Goal: Task Accomplishment & Management: Use online tool/utility

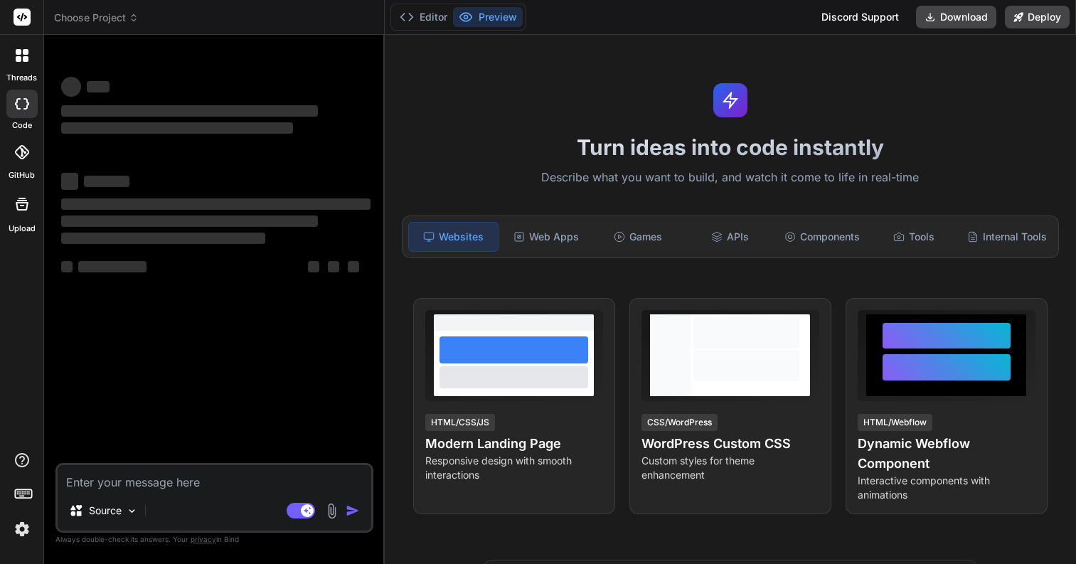
click at [100, 20] on span "Choose Project" at bounding box center [96, 18] width 85 height 14
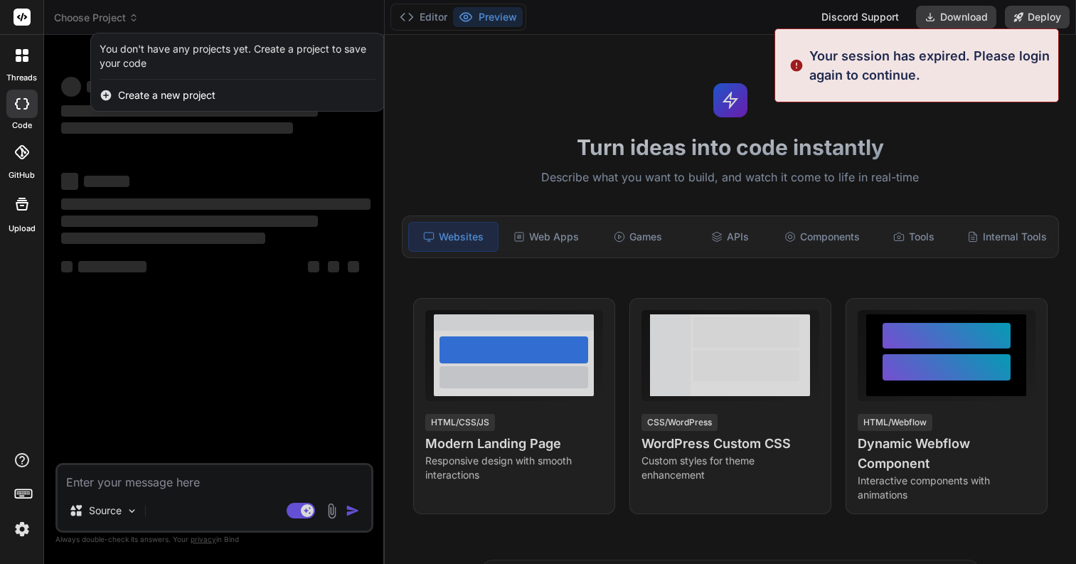
click at [100, 20] on div at bounding box center [538, 282] width 1076 height 564
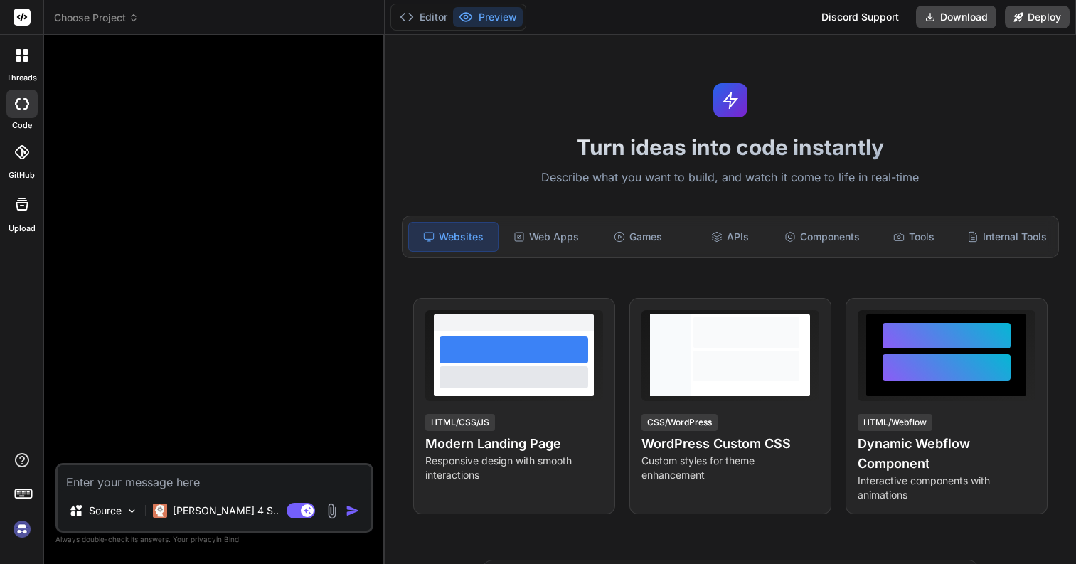
click at [897, 65] on div "Turn ideas into code instantly Describe what you want to build, and watch it co…" at bounding box center [730, 299] width 691 height 529
click at [25, 58] on icon at bounding box center [26, 59] width 6 height 6
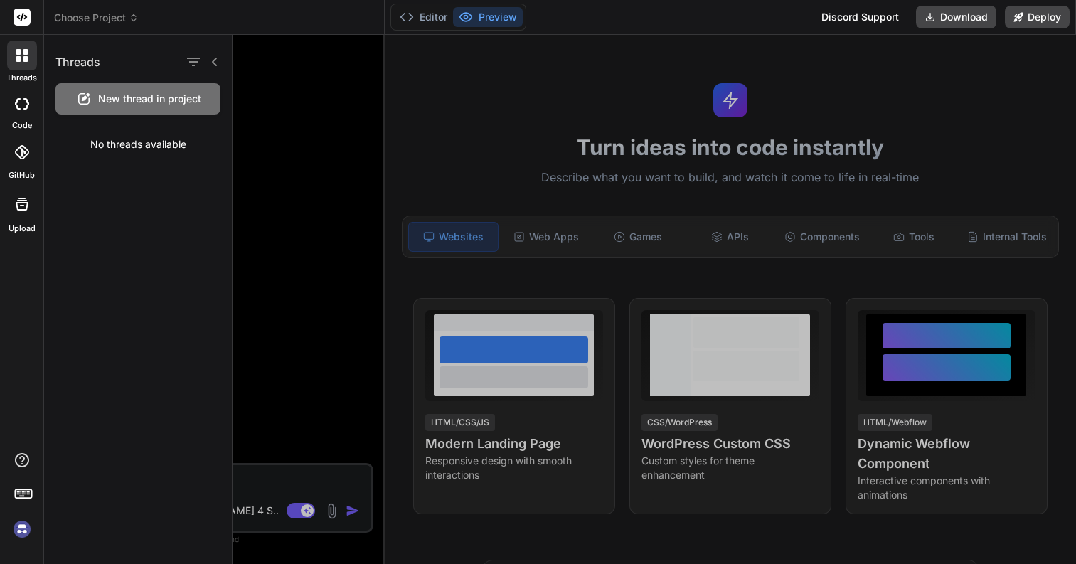
click at [24, 16] on rect at bounding box center [22, 17] width 17 height 17
click at [20, 20] on rect at bounding box center [22, 17] width 17 height 17
click at [950, 13] on button "Download" at bounding box center [956, 17] width 80 height 23
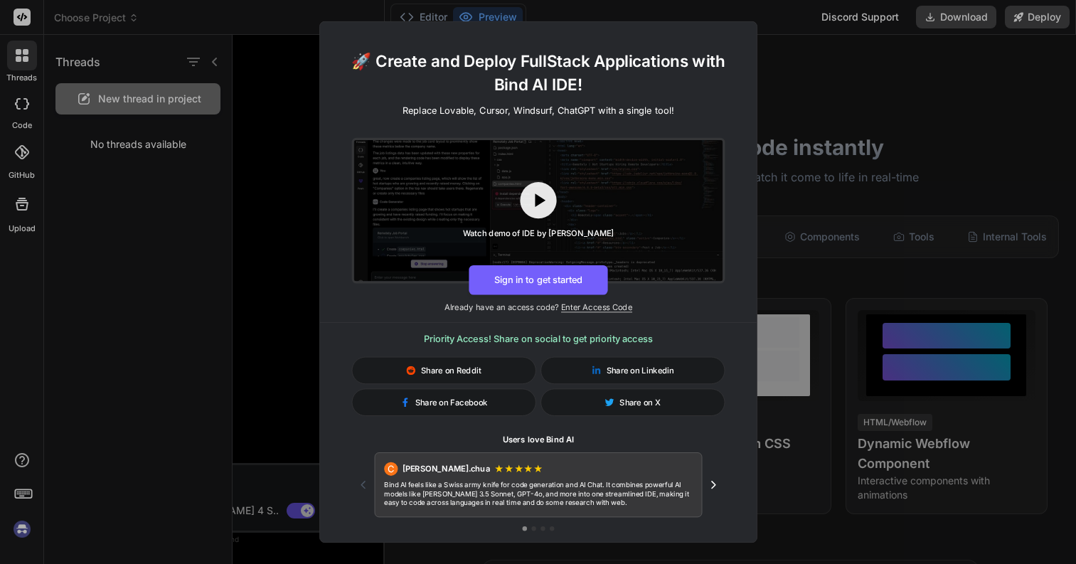
click at [869, 97] on div "🚀 Create and Deploy FullStack Applications with Bind AI IDE! Replace Lovable, C…" at bounding box center [538, 282] width 1076 height 564
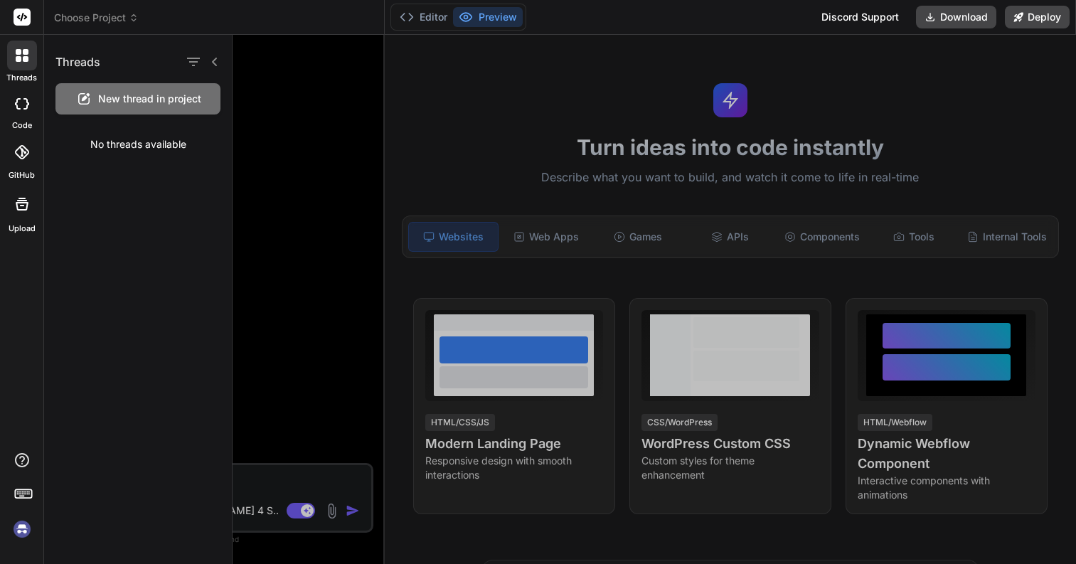
click at [852, 23] on div "Discord Support" at bounding box center [860, 17] width 95 height 23
click at [945, 19] on button "Download" at bounding box center [956, 17] width 80 height 23
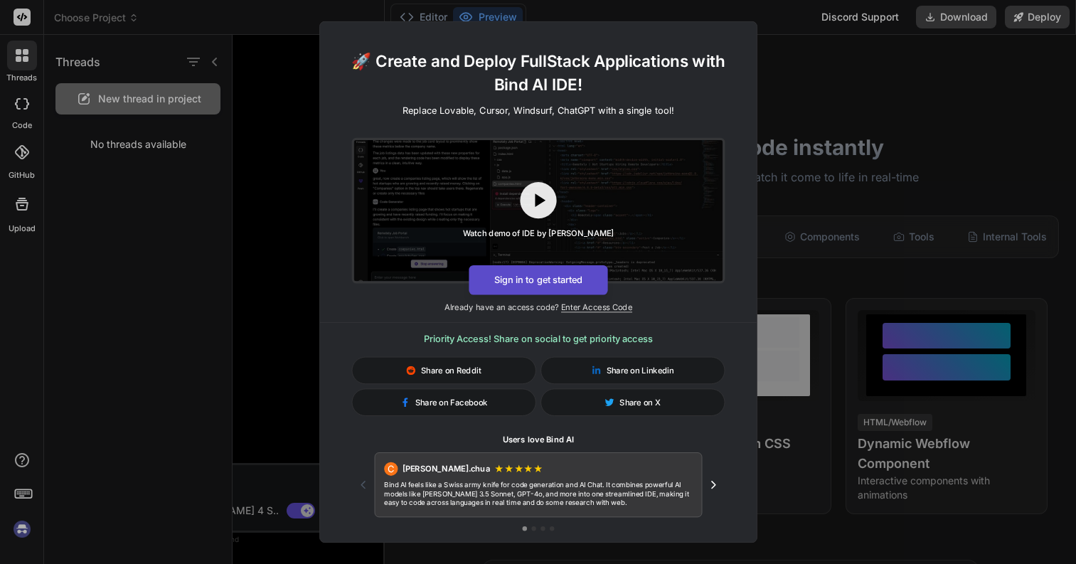
click at [558, 279] on button "Sign in to get started" at bounding box center [537, 280] width 139 height 30
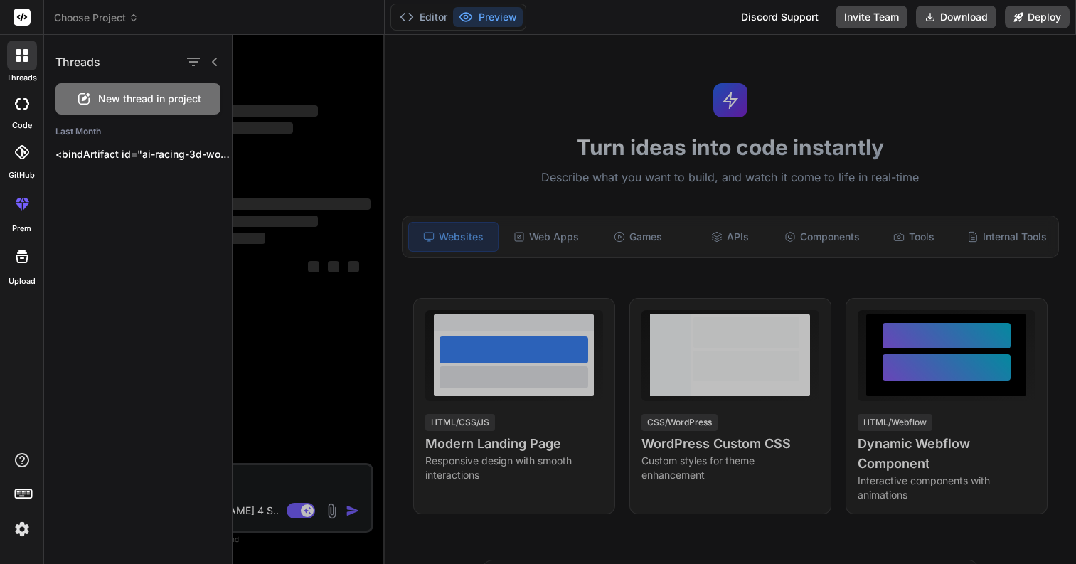
type textarea "x"
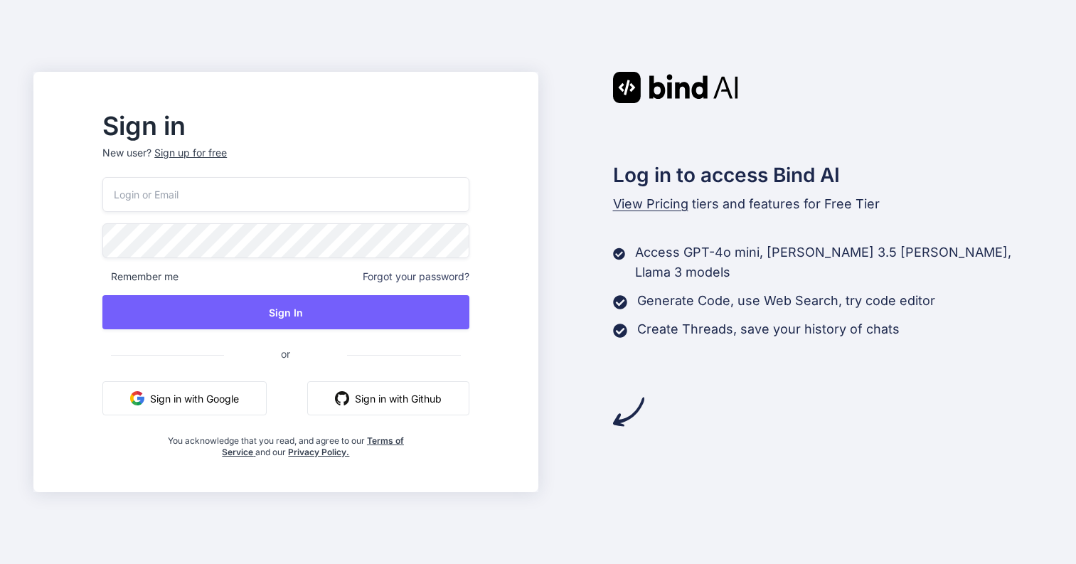
click at [247, 394] on button "Sign in with Google" at bounding box center [184, 398] width 164 height 34
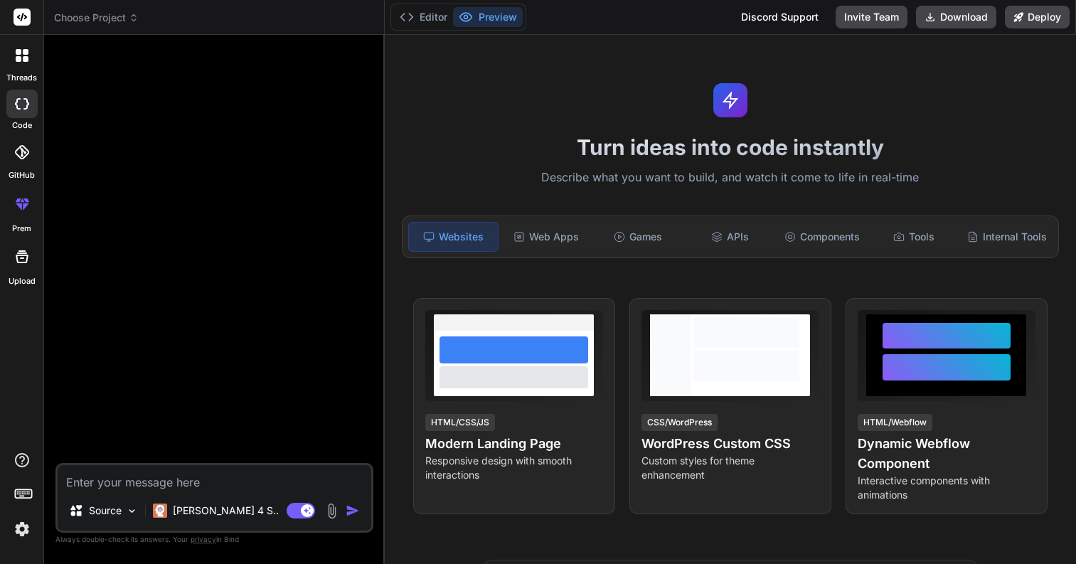
click at [90, 21] on span "Choose Project" at bounding box center [96, 18] width 85 height 14
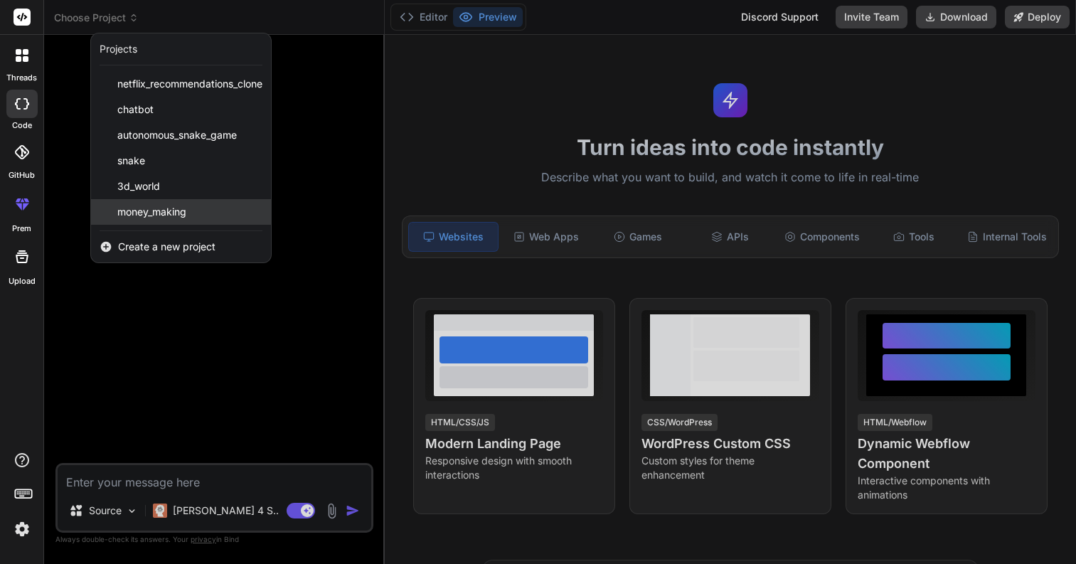
click at [204, 213] on div "money_making" at bounding box center [181, 212] width 180 height 26
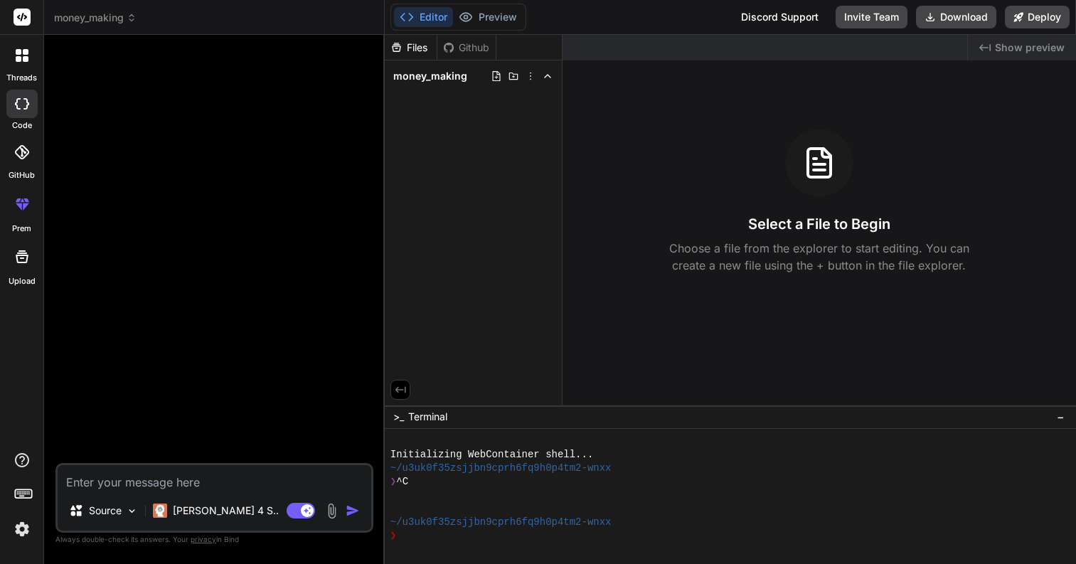
click at [429, 80] on span "money_making" at bounding box center [430, 76] width 74 height 14
click at [23, 75] on label "threads" at bounding box center [21, 78] width 31 height 12
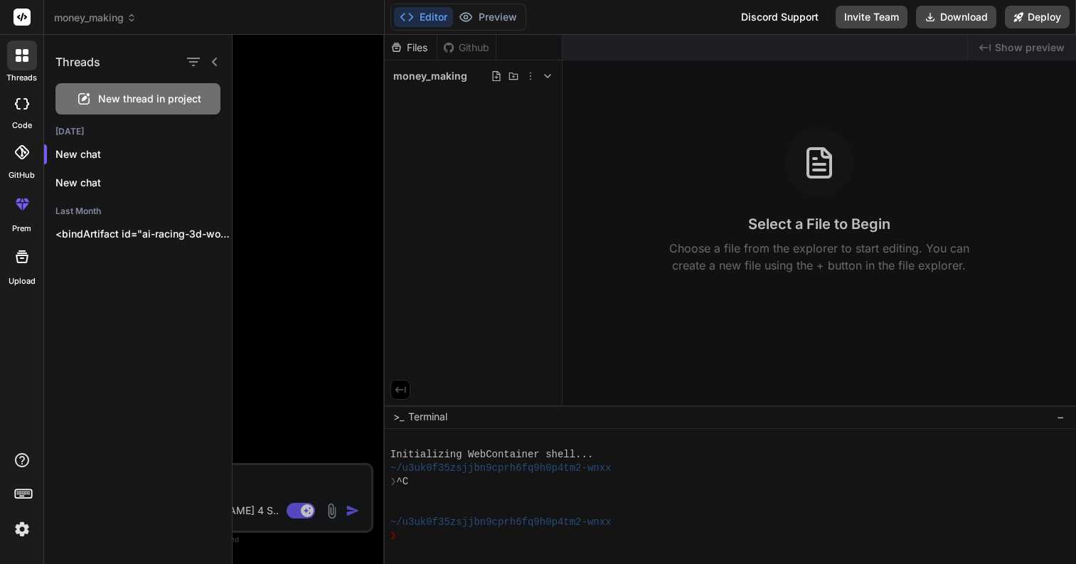
click at [21, 103] on icon at bounding box center [22, 103] width 14 height 11
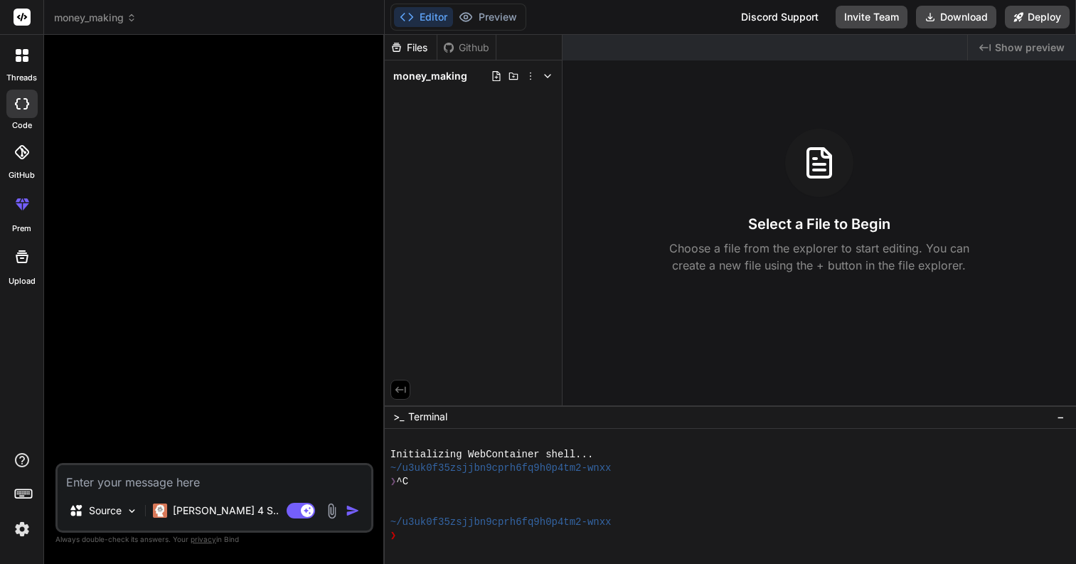
click at [29, 107] on div at bounding box center [21, 104] width 31 height 28
click at [105, 9] on header "money_making Created with Pixso." at bounding box center [214, 17] width 341 height 35
click at [99, 18] on span "money_making" at bounding box center [95, 18] width 82 height 14
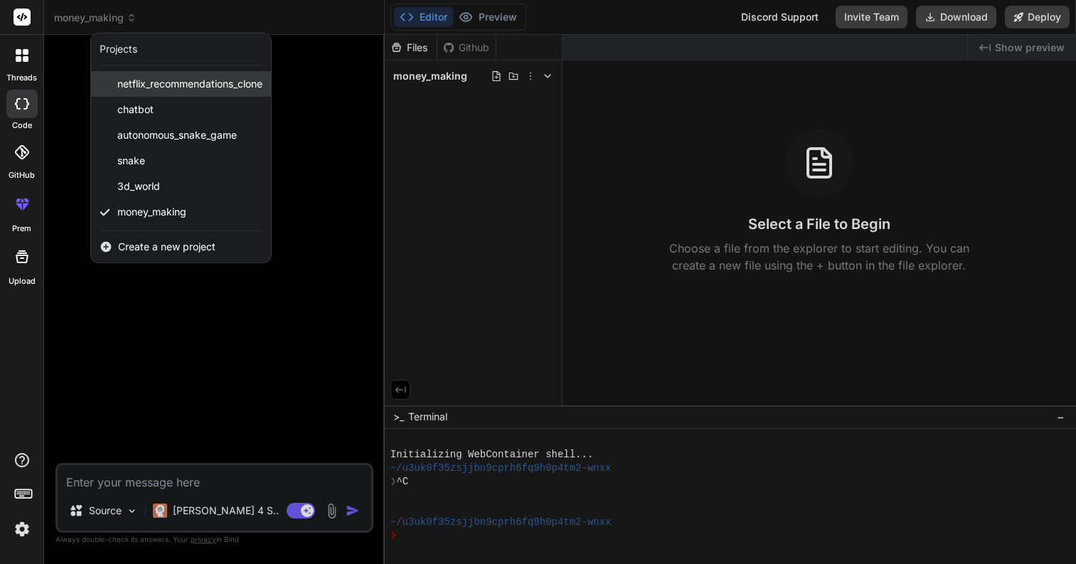
click at [205, 80] on span "netflix_recommendations_clone" at bounding box center [189, 84] width 145 height 14
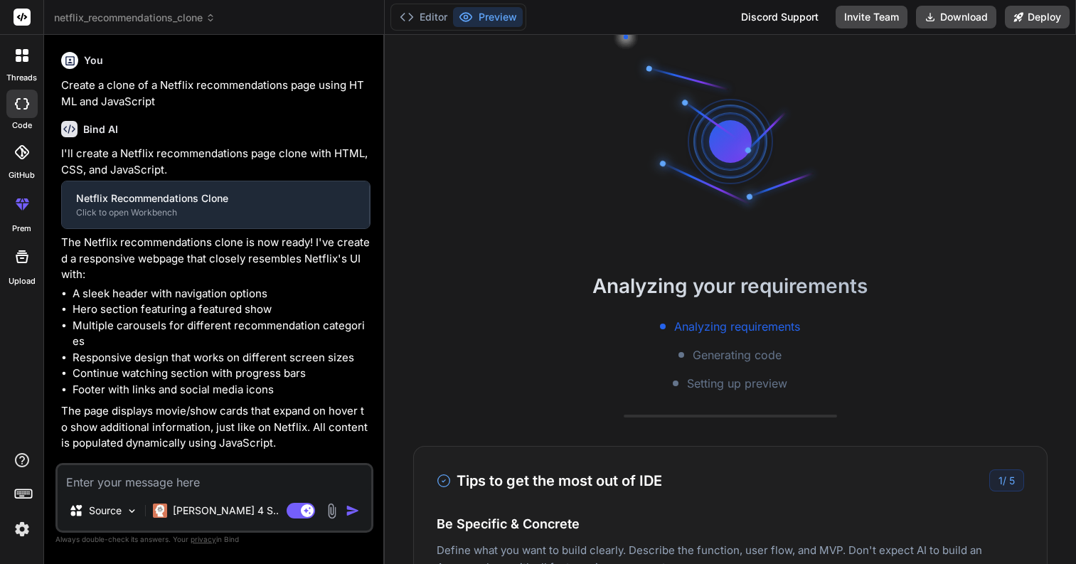
scroll to position [108, 0]
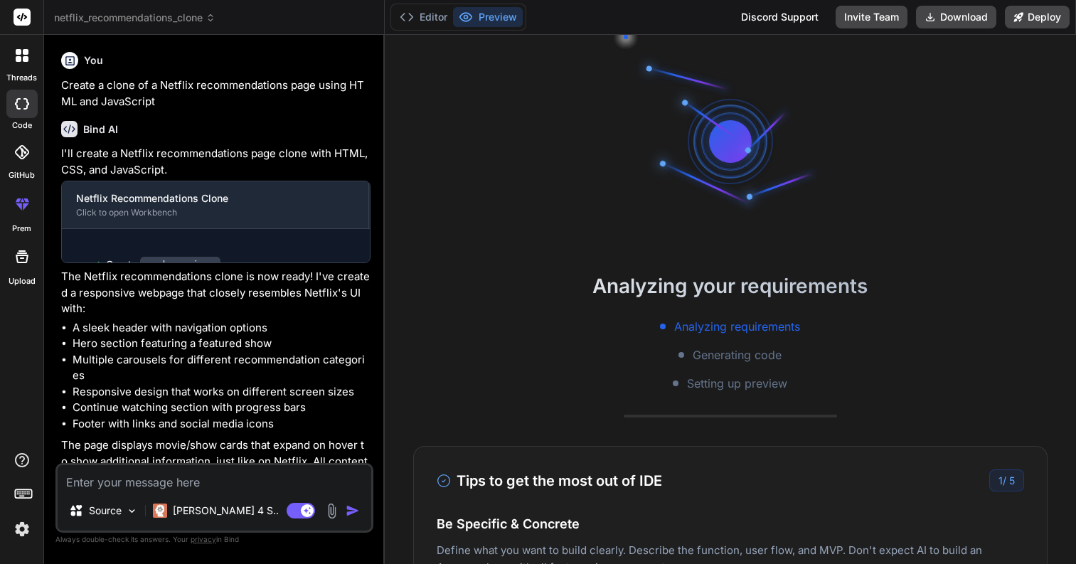
click at [149, 14] on span "netflix_recommendations_clone" at bounding box center [134, 18] width 161 height 14
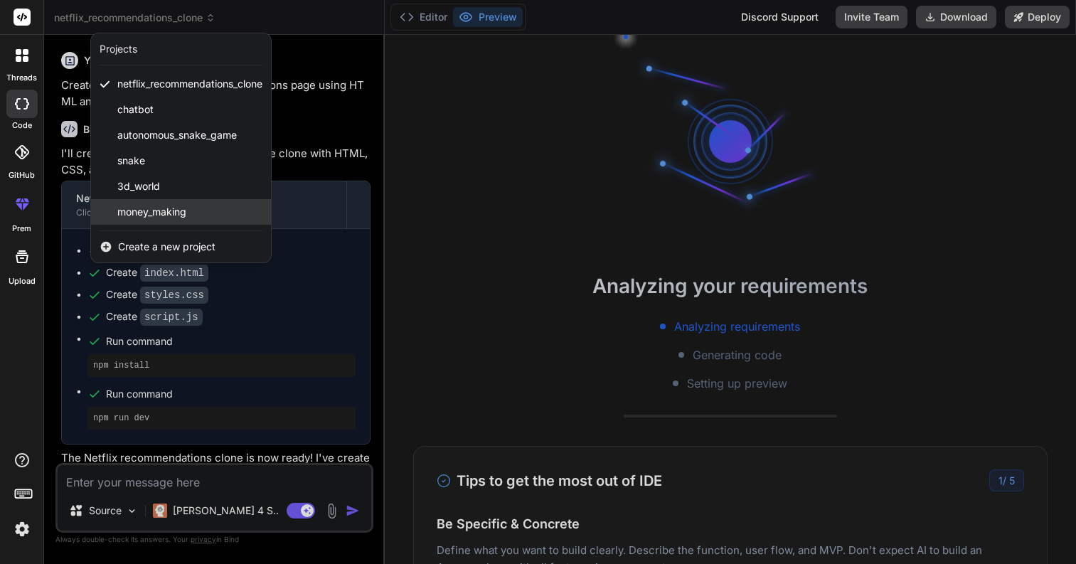
click at [165, 214] on span "money_making" at bounding box center [151, 212] width 69 height 14
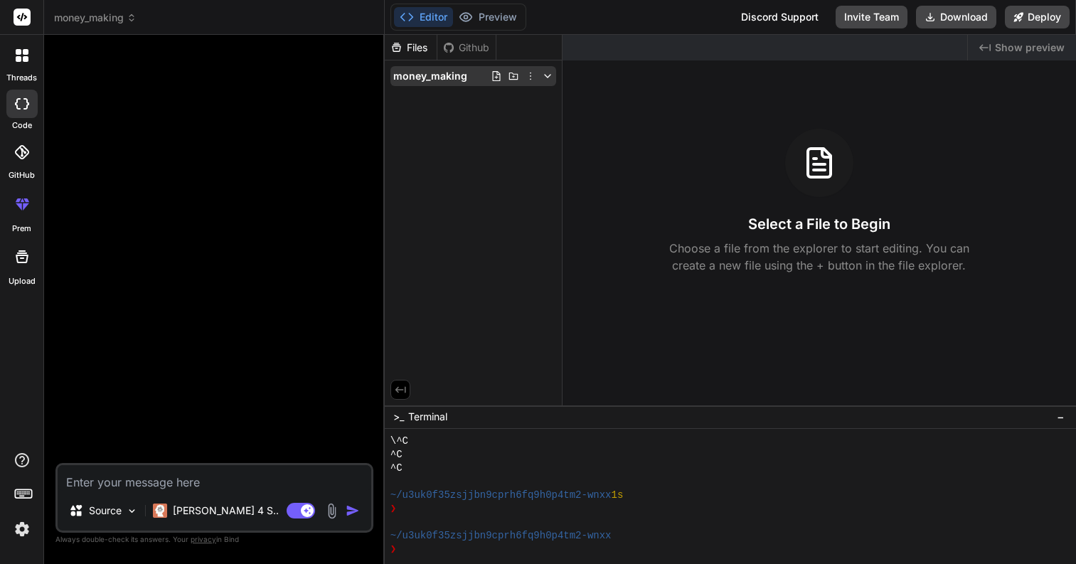
click at [425, 86] on div "money_making" at bounding box center [473, 75] width 177 height 31
click at [424, 83] on div "money_making" at bounding box center [473, 76] width 166 height 20
click at [414, 16] on button "Editor" at bounding box center [423, 17] width 59 height 20
click at [522, 14] on div "Editor Preview Disabled until preview for your project is generated" at bounding box center [458, 17] width 136 height 27
click at [1019, 45] on span "Show preview" at bounding box center [1030, 48] width 70 height 14
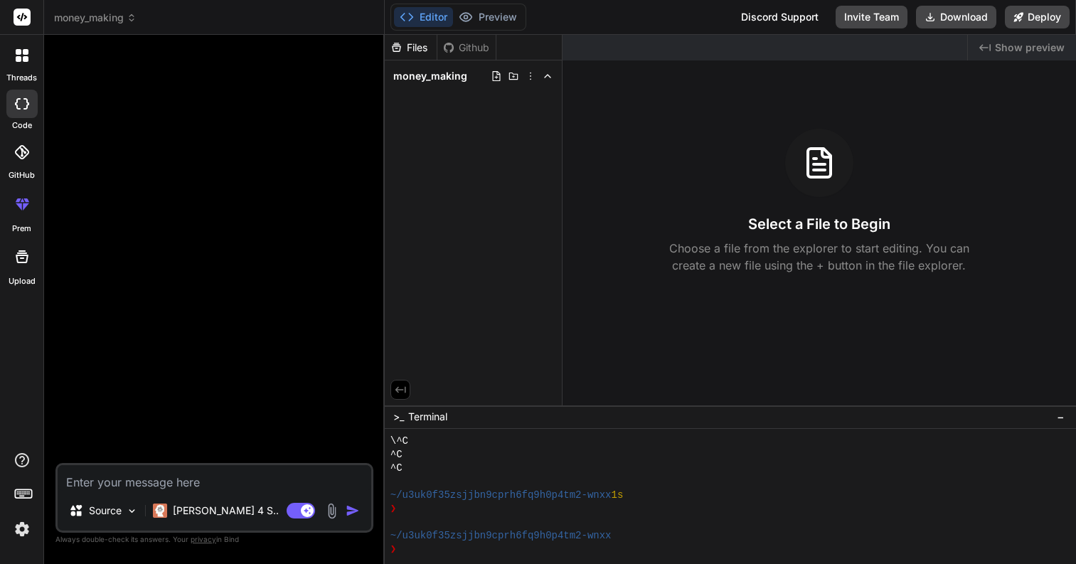
click at [417, 86] on div "money_making" at bounding box center [473, 75] width 177 height 31
click at [422, 79] on span "money_making" at bounding box center [430, 76] width 74 height 14
click at [294, 200] on div at bounding box center [215, 254] width 315 height 417
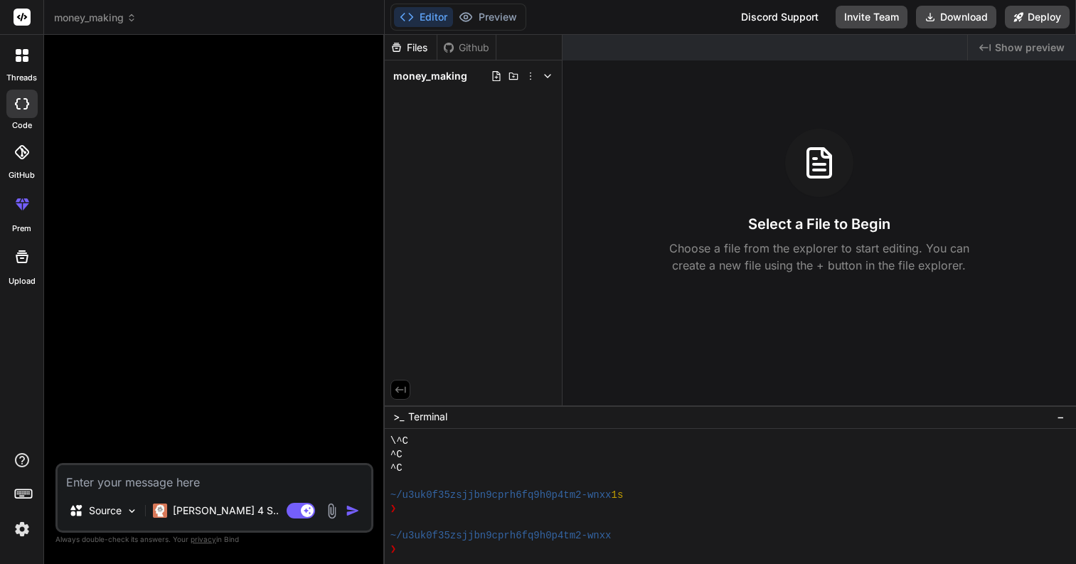
click at [348, 191] on div at bounding box center [215, 254] width 315 height 417
click at [28, 68] on div at bounding box center [22, 56] width 30 height 30
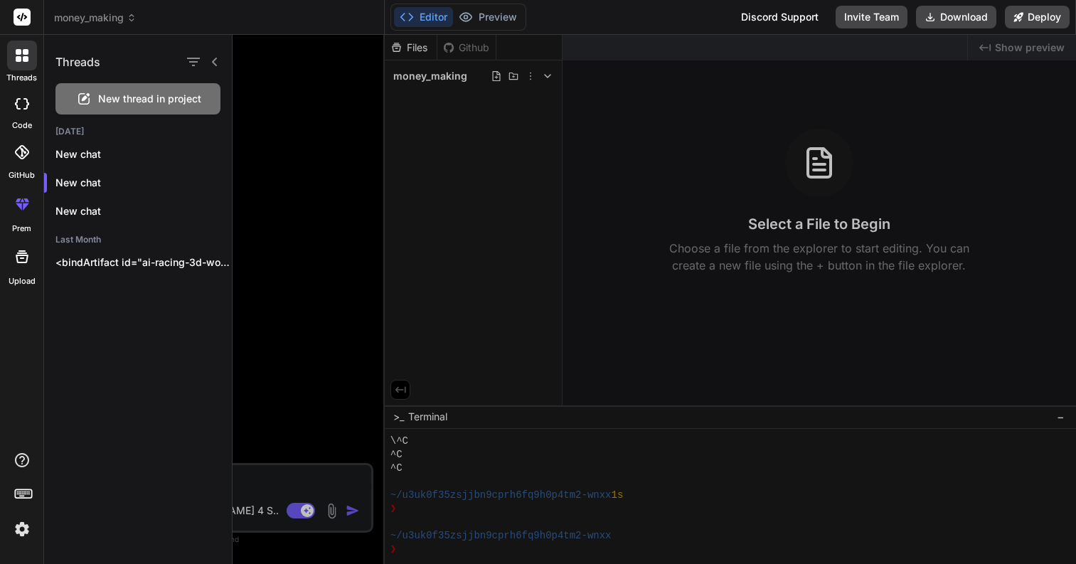
click at [18, 87] on div "code" at bounding box center [21, 108] width 43 height 48
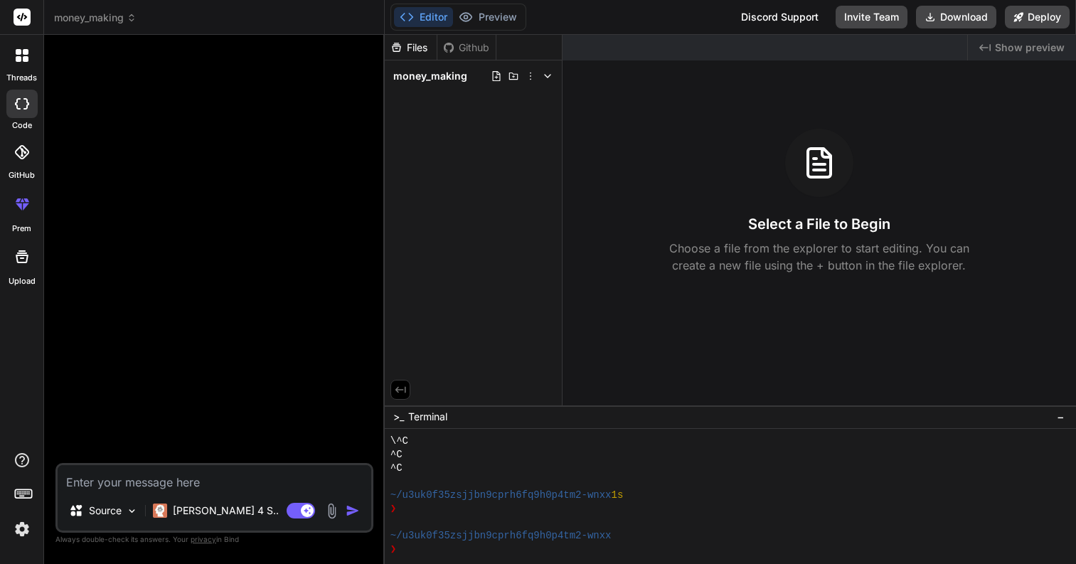
click at [21, 100] on icon at bounding box center [22, 103] width 14 height 11
click at [18, 161] on div at bounding box center [21, 151] width 31 height 31
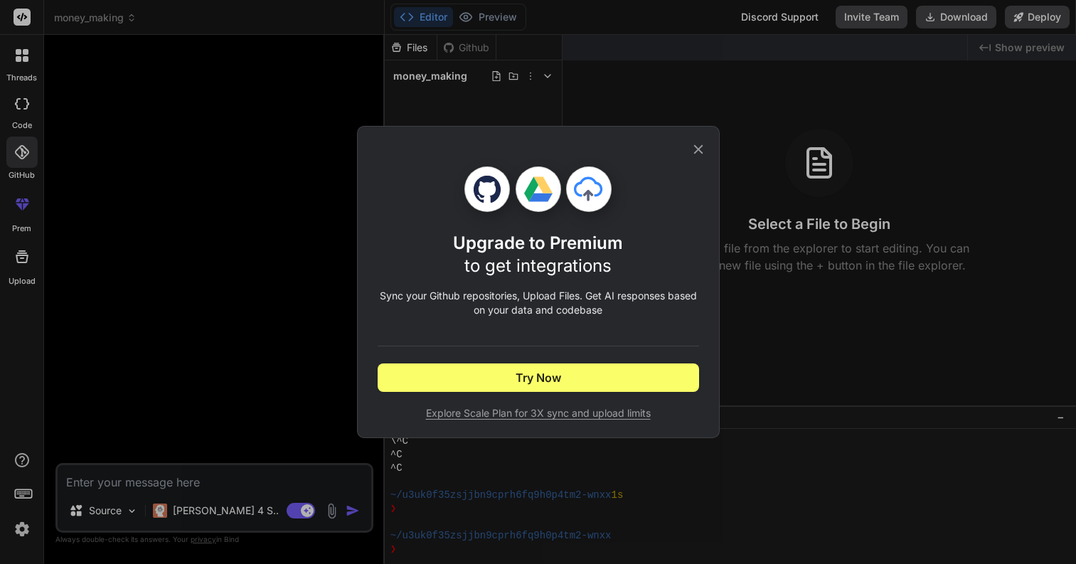
click at [26, 101] on div "Upgrade to Premium to get integrations Sync your Github repositories, Upload Fi…" at bounding box center [538, 282] width 1076 height 564
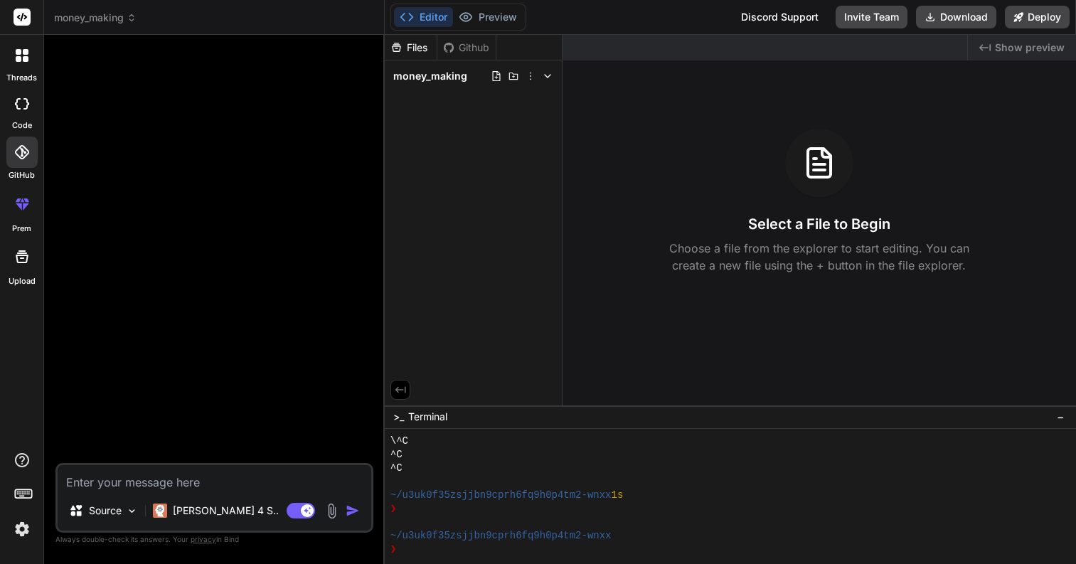
click at [26, 104] on icon at bounding box center [22, 103] width 14 height 11
drag, startPoint x: 26, startPoint y: 57, endPoint x: 28, endPoint y: 68, distance: 11.6
click at [26, 57] on icon at bounding box center [26, 59] width 6 height 6
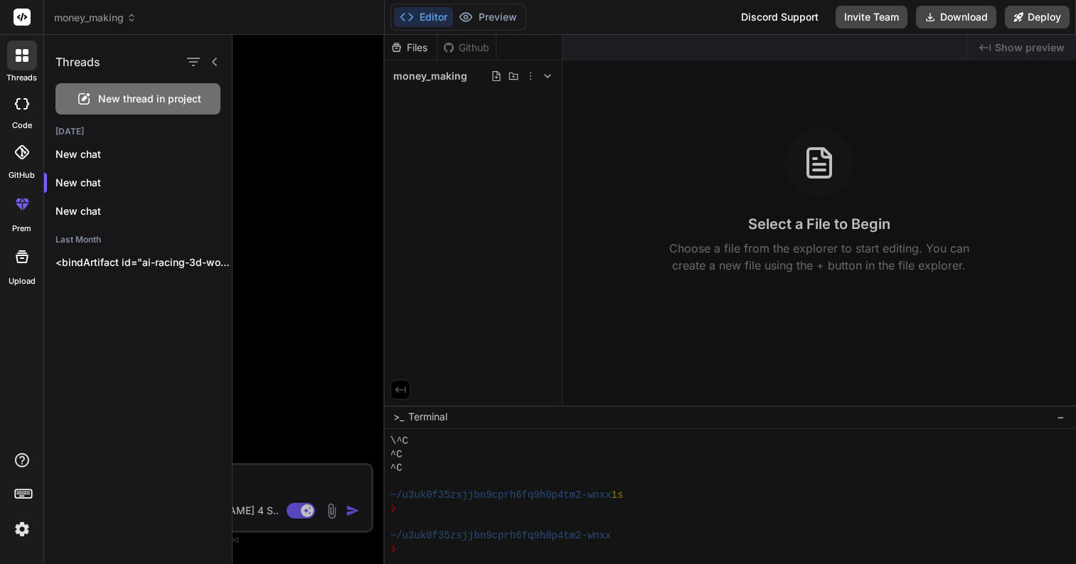
click at [28, 112] on div at bounding box center [21, 104] width 31 height 28
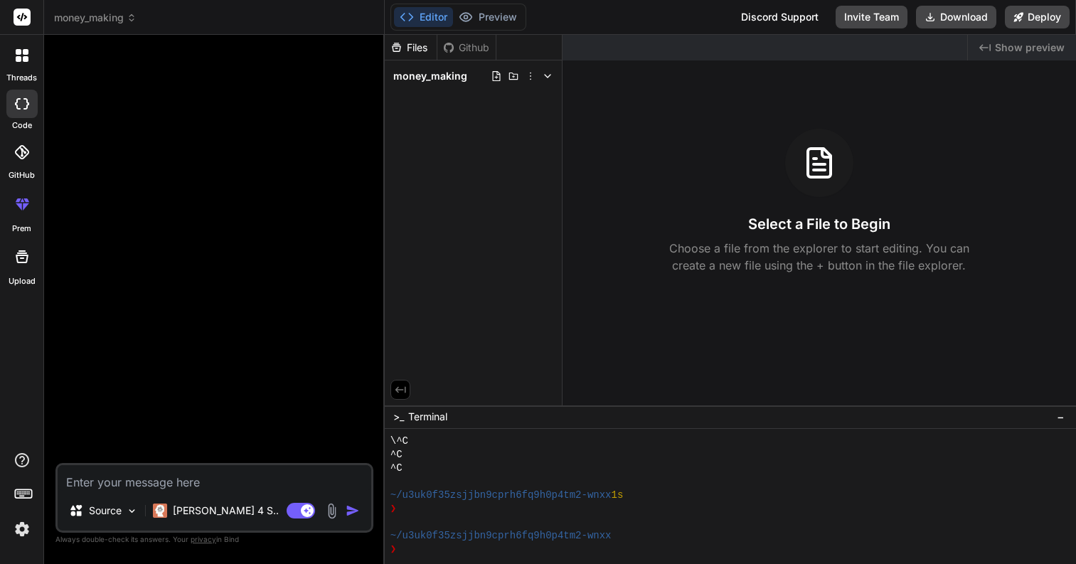
click at [30, 63] on div at bounding box center [22, 56] width 30 height 30
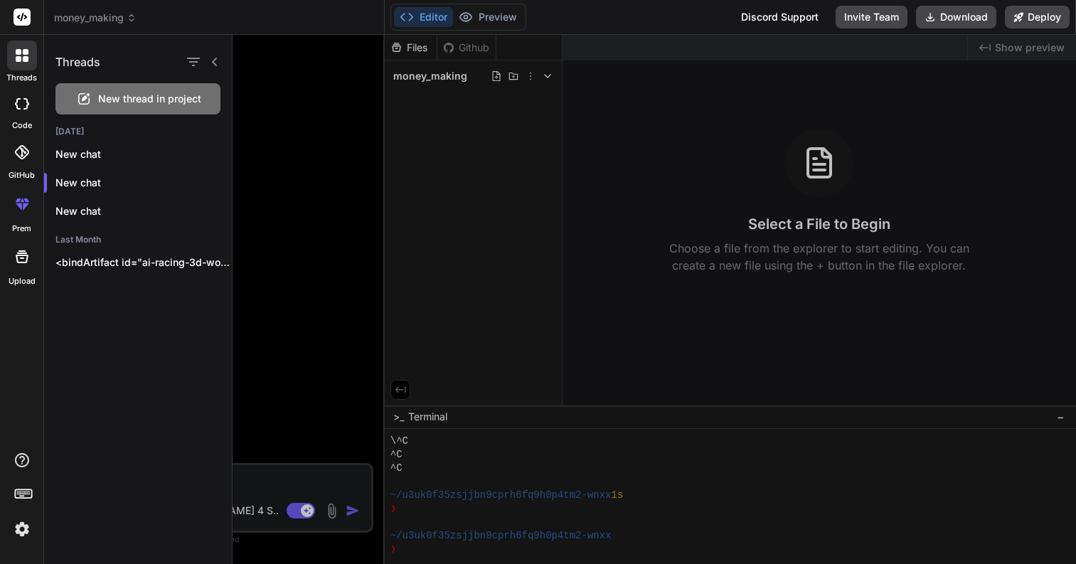
click at [30, 63] on div at bounding box center [22, 56] width 30 height 30
click at [31, 102] on div at bounding box center [21, 104] width 31 height 28
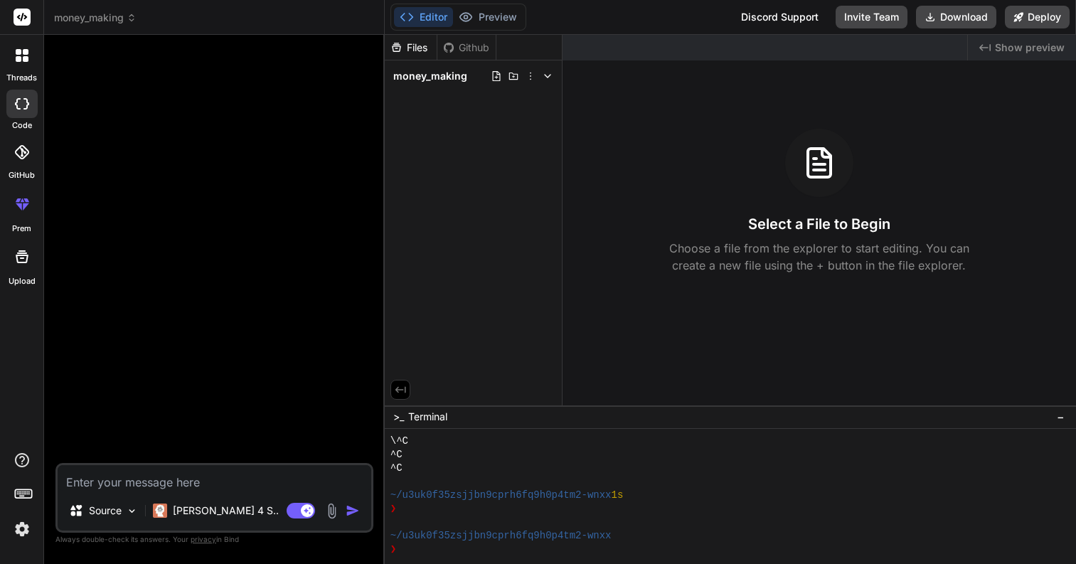
click at [31, 102] on div at bounding box center [21, 104] width 31 height 28
click at [26, 150] on icon at bounding box center [22, 152] width 14 height 14
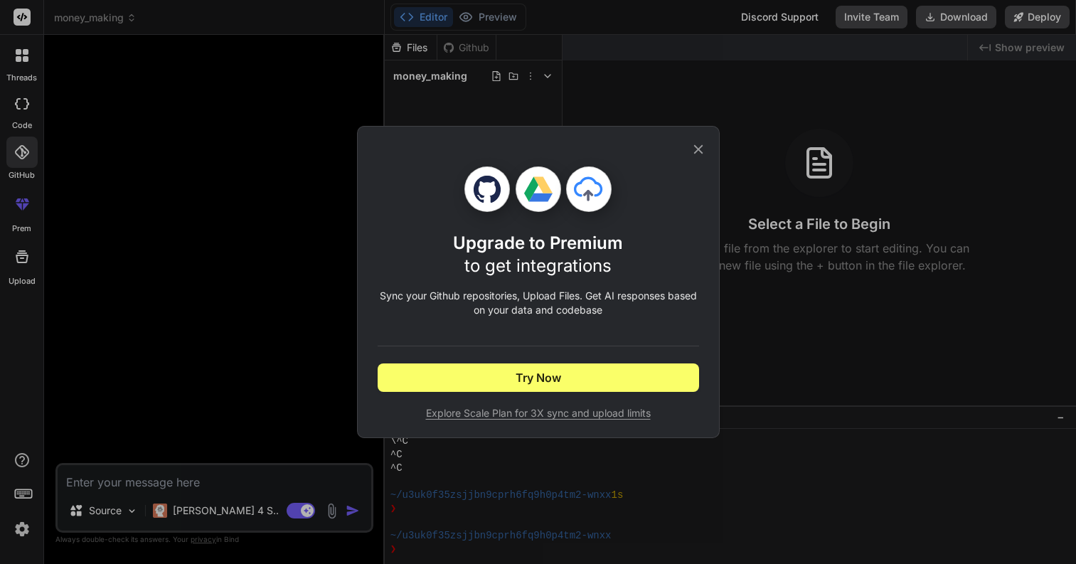
click at [157, 171] on div "Upgrade to Premium to get integrations Sync your Github repositories, Upload Fi…" at bounding box center [538, 282] width 1076 height 564
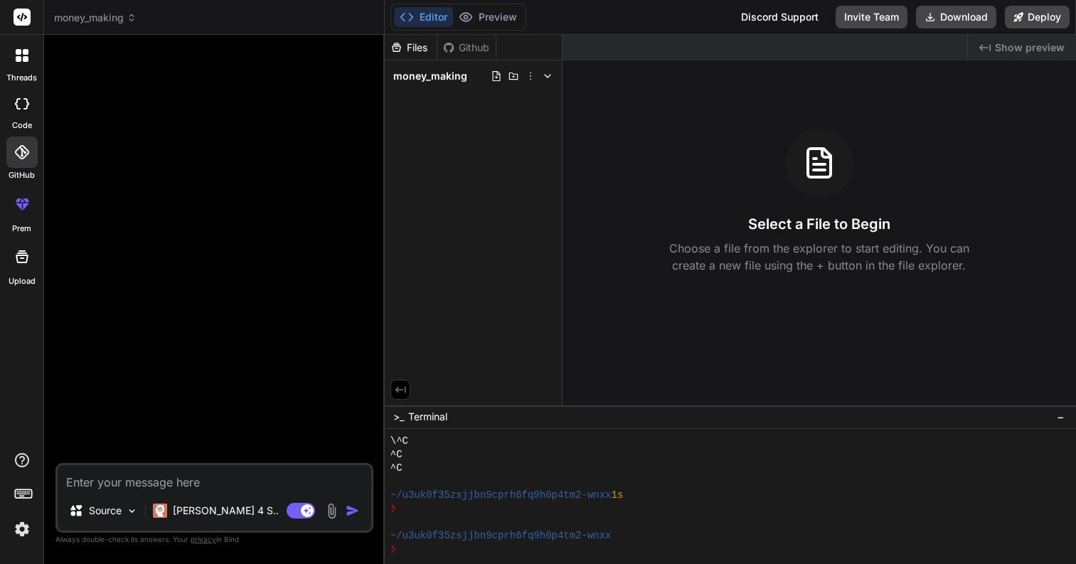
click at [19, 273] on div at bounding box center [22, 257] width 34 height 34
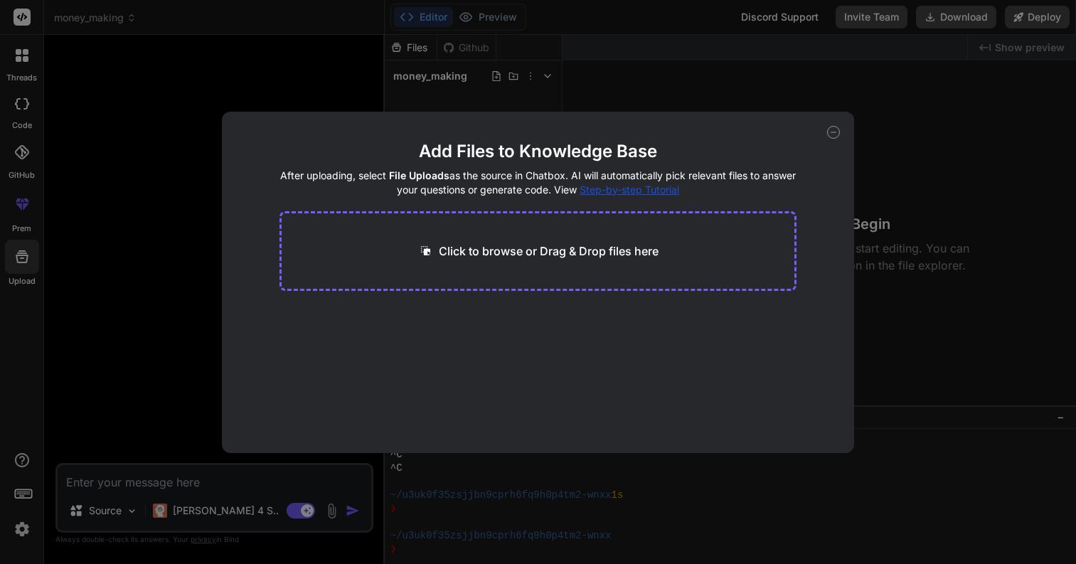
click at [96, 204] on div "Add Files to Knowledge Base After uploading, select File Uploads as the source …" at bounding box center [538, 282] width 1076 height 564
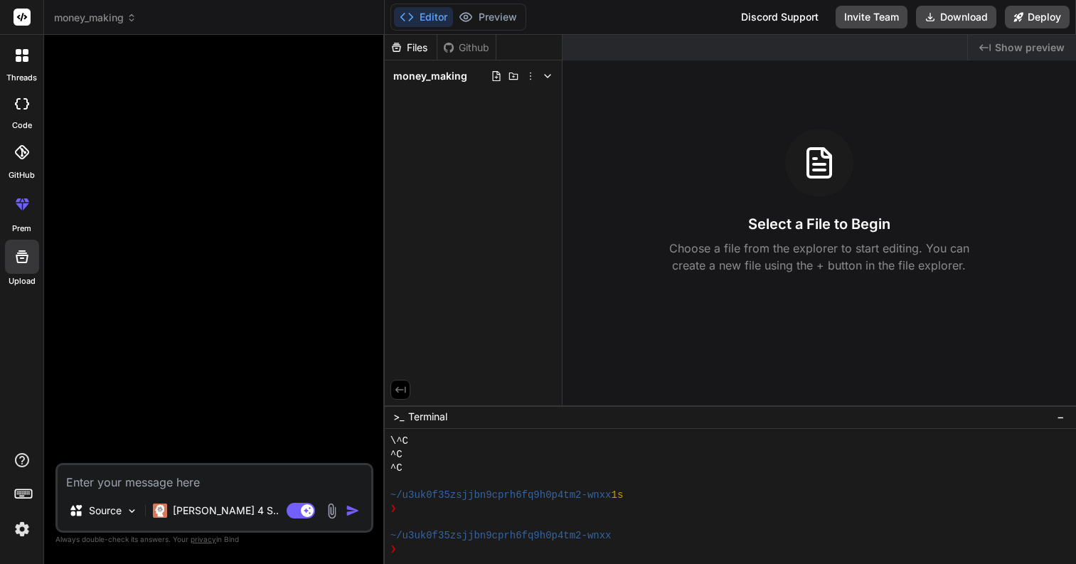
click at [21, 211] on icon at bounding box center [22, 203] width 17 height 17
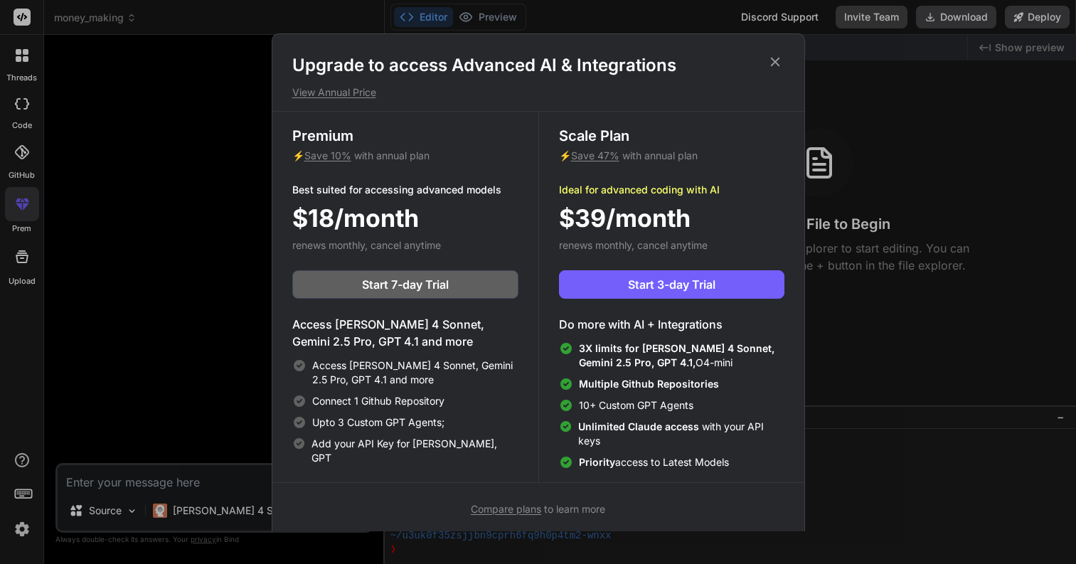
click at [122, 198] on div "Upgrade to access Advanced AI & Integrations View Annual Price Premium ⚡ Save 1…" at bounding box center [538, 282] width 1076 height 564
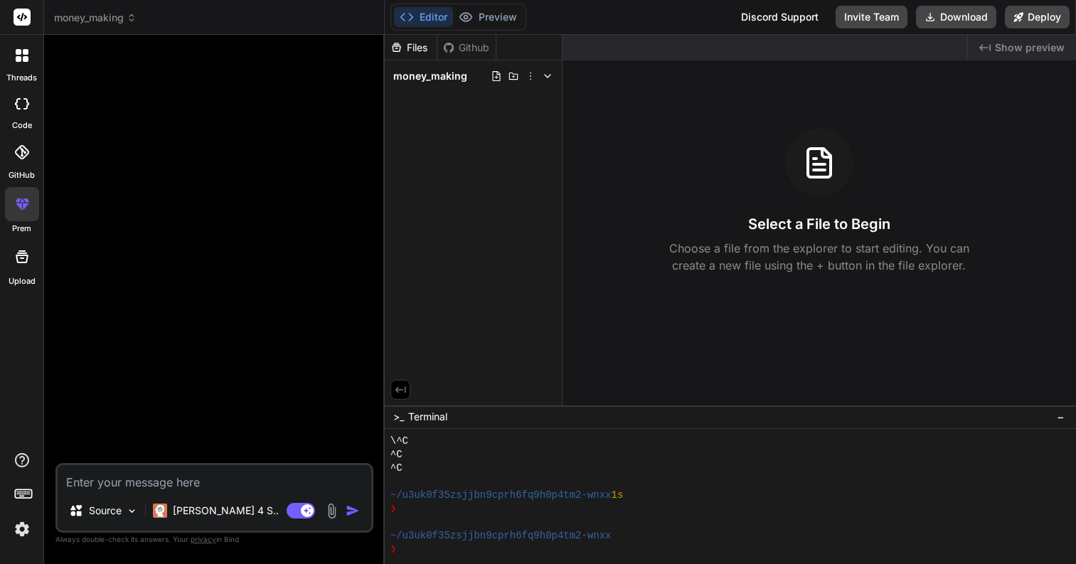
click at [11, 153] on div at bounding box center [21, 151] width 31 height 31
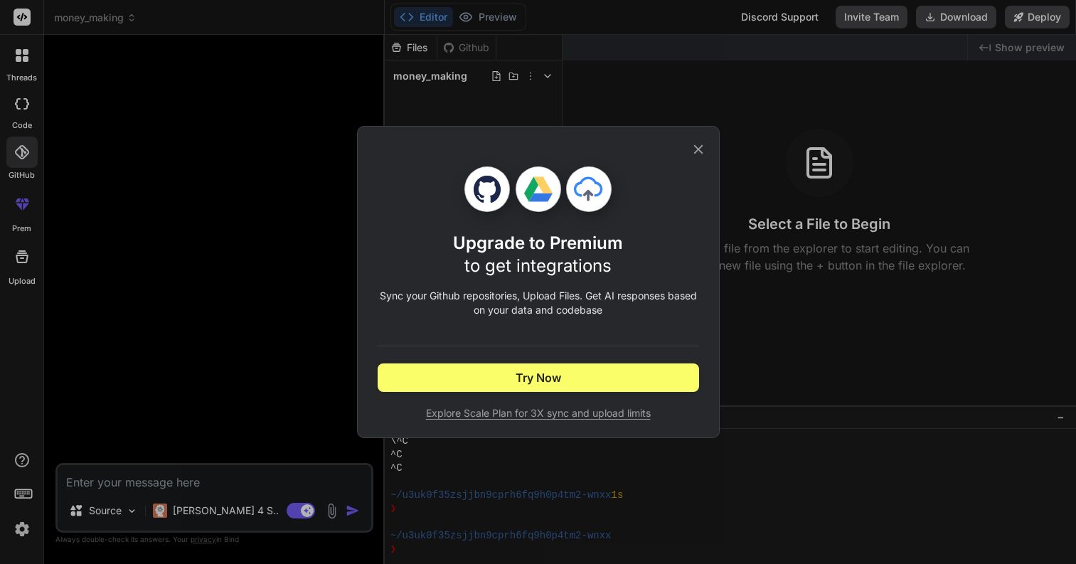
click at [141, 190] on div "Upgrade to Premium to get integrations Sync your Github repositories, Upload Fi…" at bounding box center [538, 282] width 1076 height 564
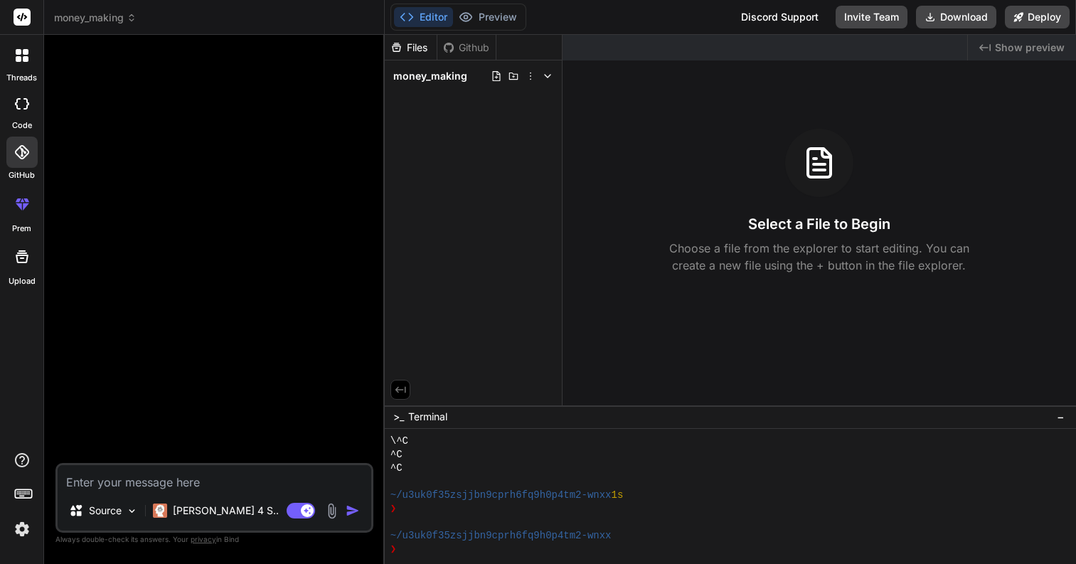
click at [26, 116] on div at bounding box center [21, 104] width 31 height 28
type textarea "x"
click at [178, 178] on div at bounding box center [215, 254] width 315 height 417
click at [16, 69] on div at bounding box center [22, 56] width 30 height 30
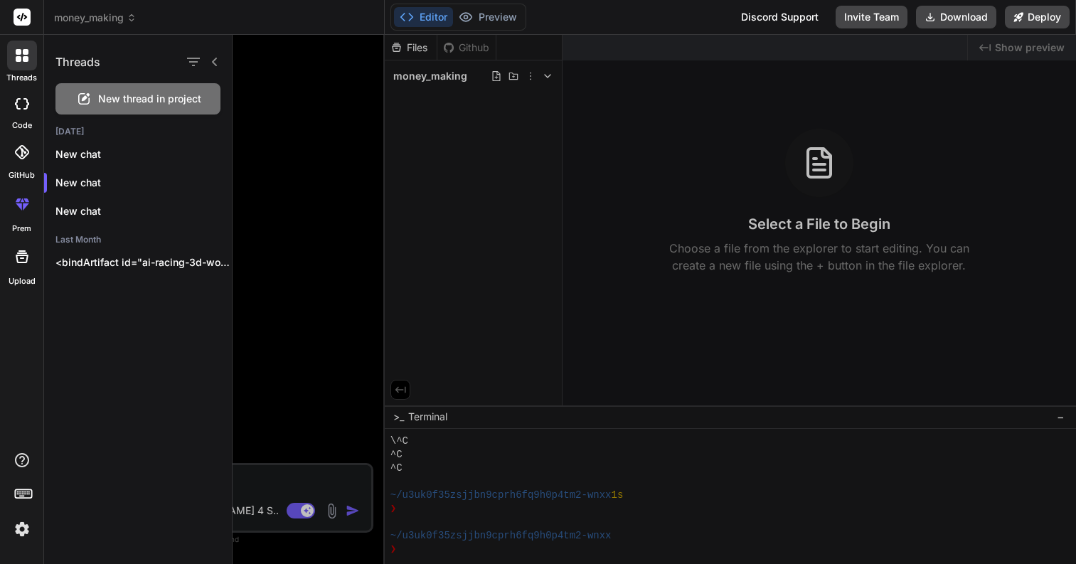
click at [285, 175] on div at bounding box center [653, 299] width 843 height 529
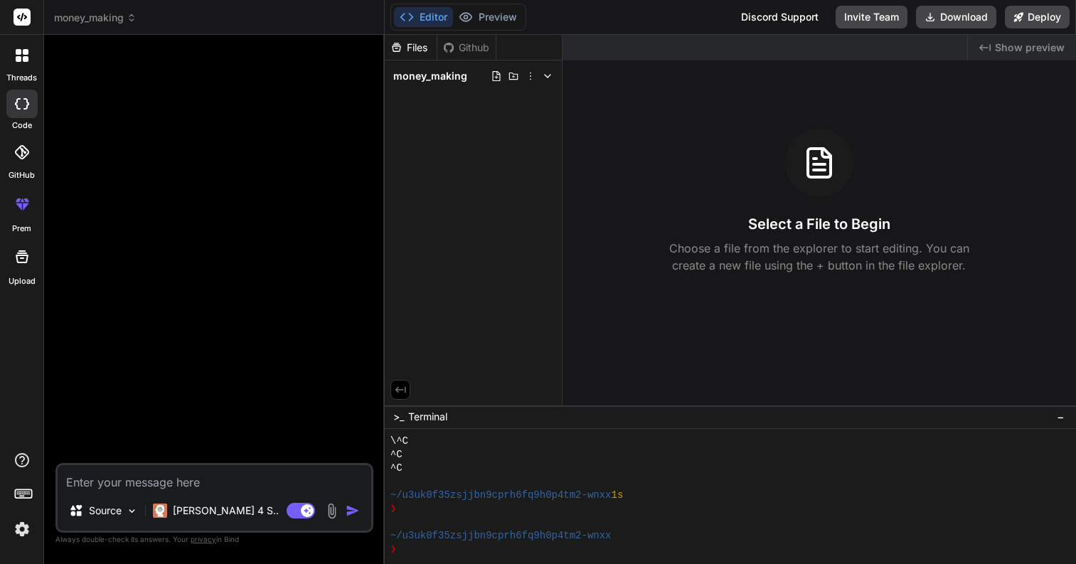
click at [20, 14] on rect at bounding box center [22, 17] width 17 height 17
click at [169, 166] on div at bounding box center [215, 254] width 315 height 417
